Goal: Task Accomplishment & Management: Manage account settings

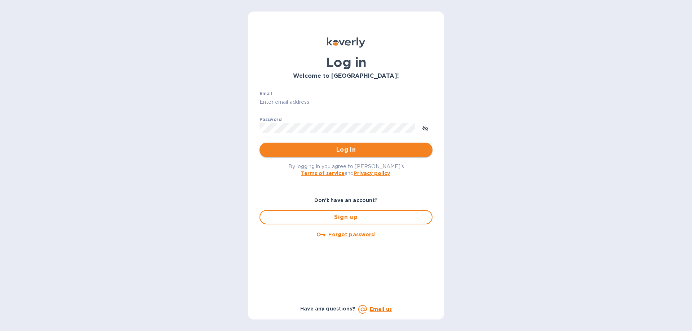
type input "[EMAIL_ADDRESS][DOMAIN_NAME]"
click at [346, 150] on span "Log in" at bounding box center [346, 150] width 162 height 9
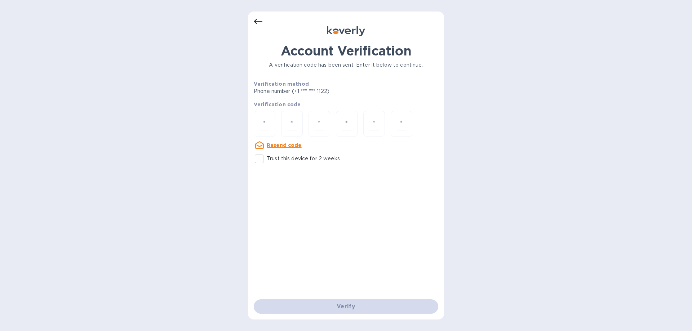
drag, startPoint x: 346, startPoint y: 150, endPoint x: 514, endPoint y: 160, distance: 167.6
click at [514, 159] on div "Account Verification A verification code has been sent. Enter it below to conti…" at bounding box center [346, 165] width 692 height 331
click at [279, 145] on u "Resend code" at bounding box center [284, 145] width 35 height 6
click at [264, 119] on input "number" at bounding box center [264, 123] width 9 height 13
type input "7"
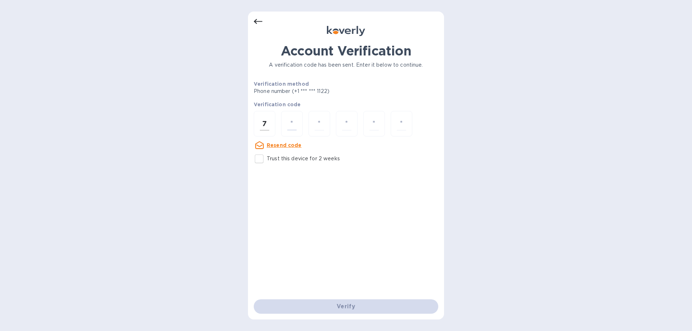
type input "9"
type input "4"
type input "5"
type input "8"
type input "3"
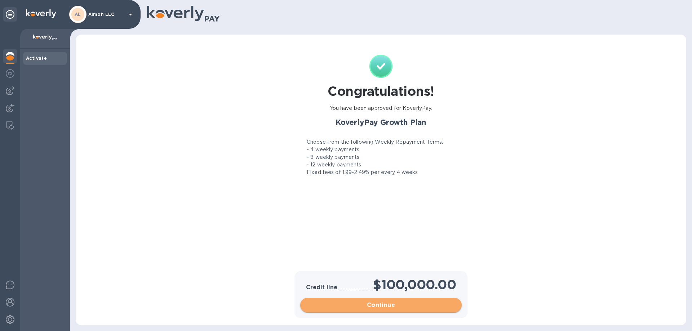
click at [393, 309] on span "Continue" at bounding box center [381, 305] width 150 height 9
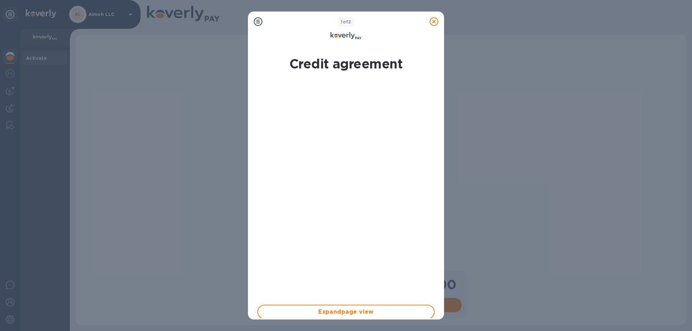
click at [369, 312] on span "Expand page view" at bounding box center [346, 312] width 164 height 9
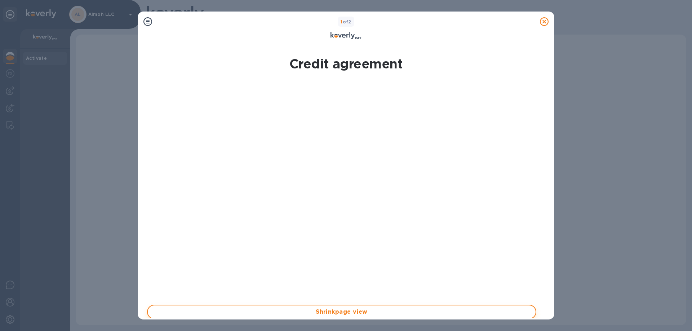
click at [346, 315] on span "Shrink page view" at bounding box center [342, 312] width 377 height 9
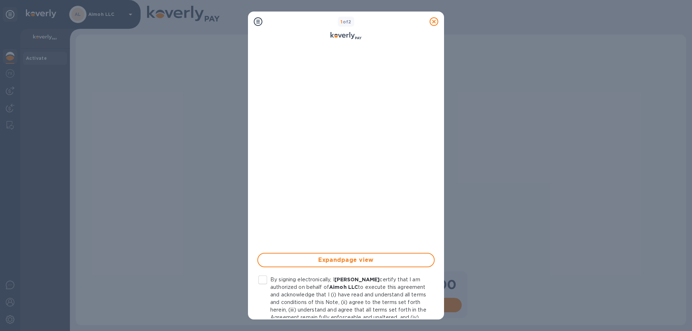
scroll to position [109, 0]
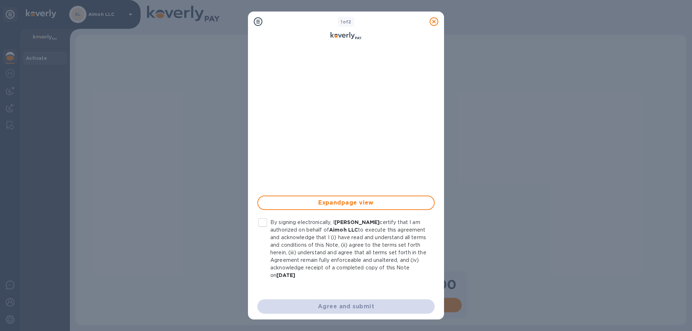
click at [261, 221] on input "By signing electronically, I Shimon Guttman certify that I am authorized on beh…" at bounding box center [262, 222] width 15 height 15
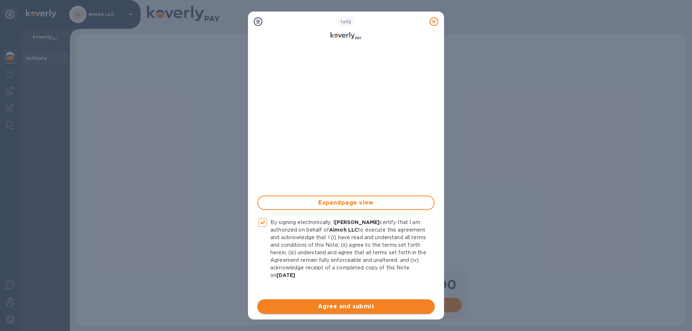
click at [330, 305] on span "Agree and submit" at bounding box center [346, 307] width 166 height 9
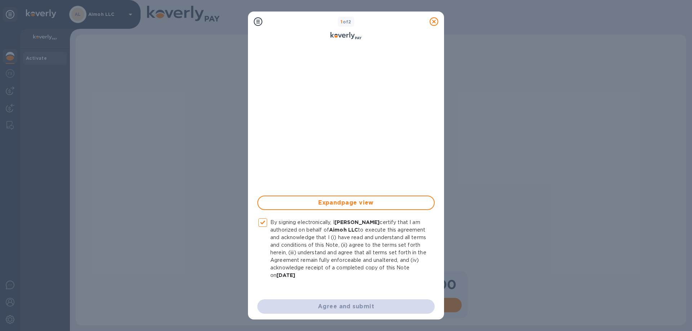
checkbox input "false"
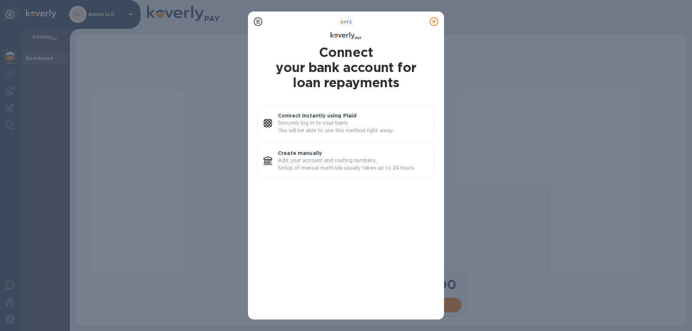
scroll to position [0, 0]
click at [346, 123] on p "Securely log in to your bank. You will be able to use this method right away." at bounding box center [353, 126] width 151 height 15
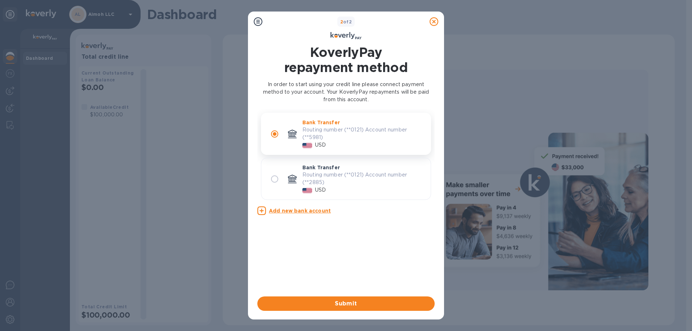
click at [312, 211] on u "Add new bank account" at bounding box center [300, 211] width 62 height 6
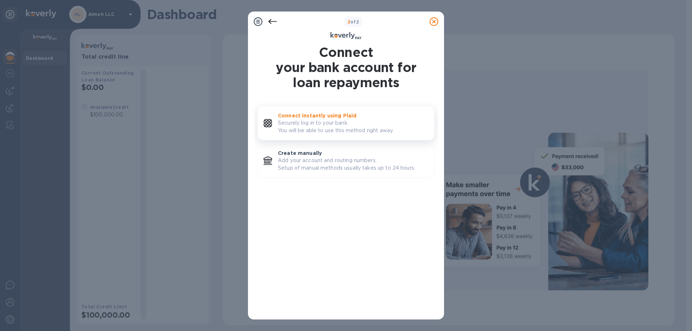
click at [331, 125] on p "Securely log in to your bank. You will be able to use this method right away." at bounding box center [353, 126] width 151 height 15
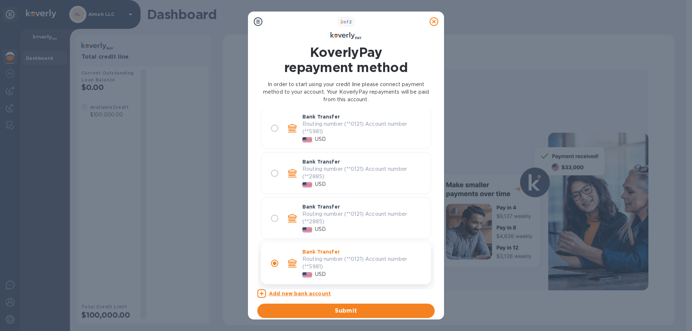
scroll to position [7, 0]
click at [359, 261] on p "Routing number (**0121) Account number (**5981)" at bounding box center [364, 261] width 123 height 15
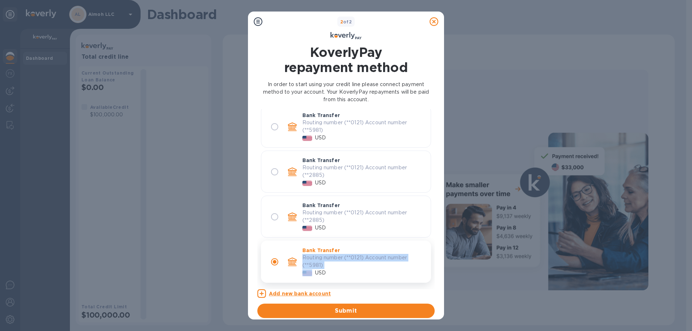
scroll to position [3, 0]
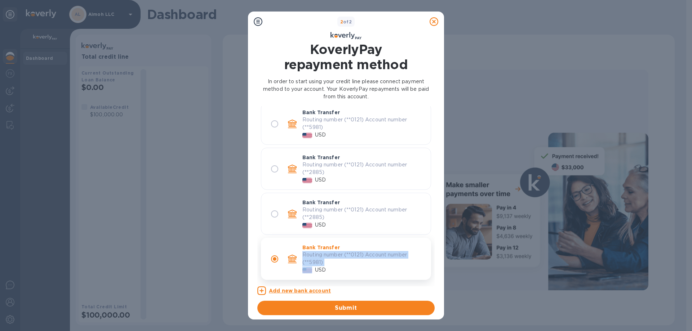
click at [375, 255] on p "Routing number (**0121) Account number (**5981)" at bounding box center [364, 258] width 123 height 15
click at [274, 121] on input "radio" at bounding box center [274, 123] width 15 height 15
radio input "true"
radio input "false"
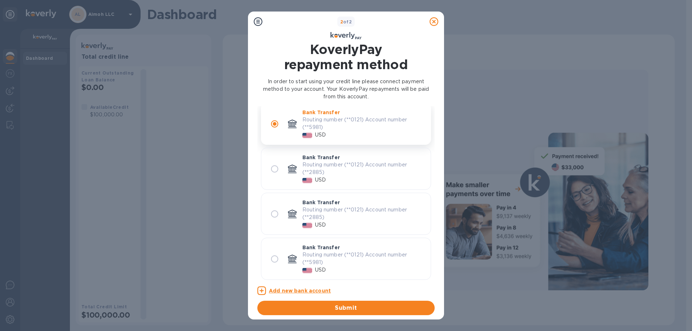
click at [257, 21] on icon at bounding box center [258, 21] width 9 height 9
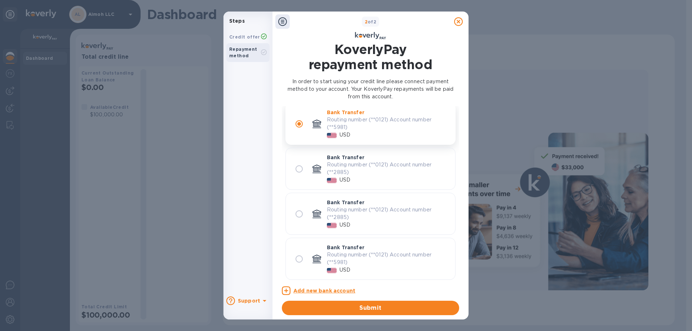
click at [247, 56] on div "Repayment method" at bounding box center [245, 52] width 32 height 13
click at [280, 21] on icon at bounding box center [282, 21] width 9 height 9
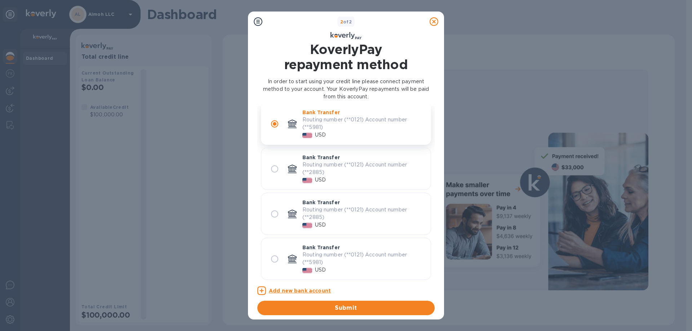
click at [326, 259] on p "Routing number (**0121) Account number (**5981)" at bounding box center [364, 258] width 123 height 15
radio input "false"
radio input "true"
click at [324, 310] on span "Submit" at bounding box center [346, 308] width 166 height 9
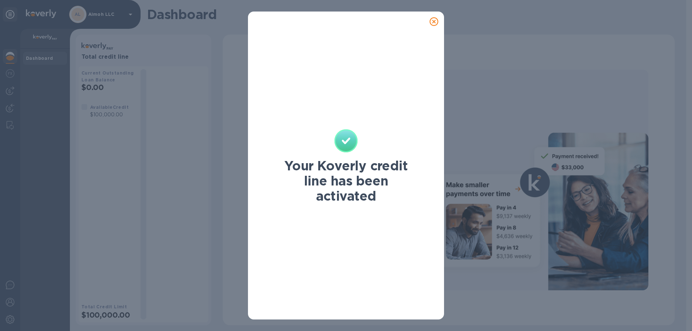
click at [436, 18] on icon at bounding box center [434, 21] width 9 height 9
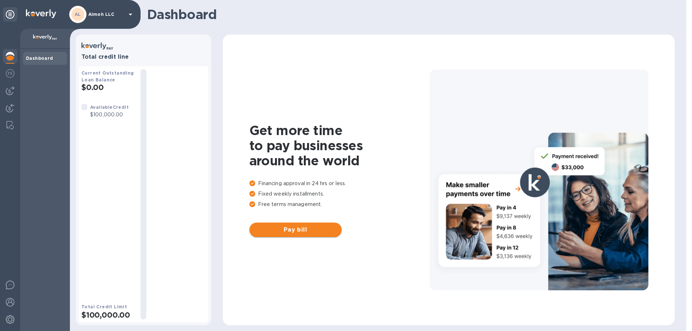
click at [307, 234] on span "Pay bill" at bounding box center [295, 230] width 81 height 9
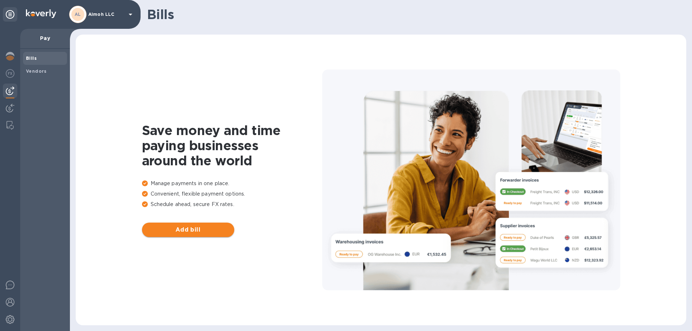
click at [192, 232] on span "Add bill" at bounding box center [188, 230] width 81 height 9
